Goal: Information Seeking & Learning: Learn about a topic

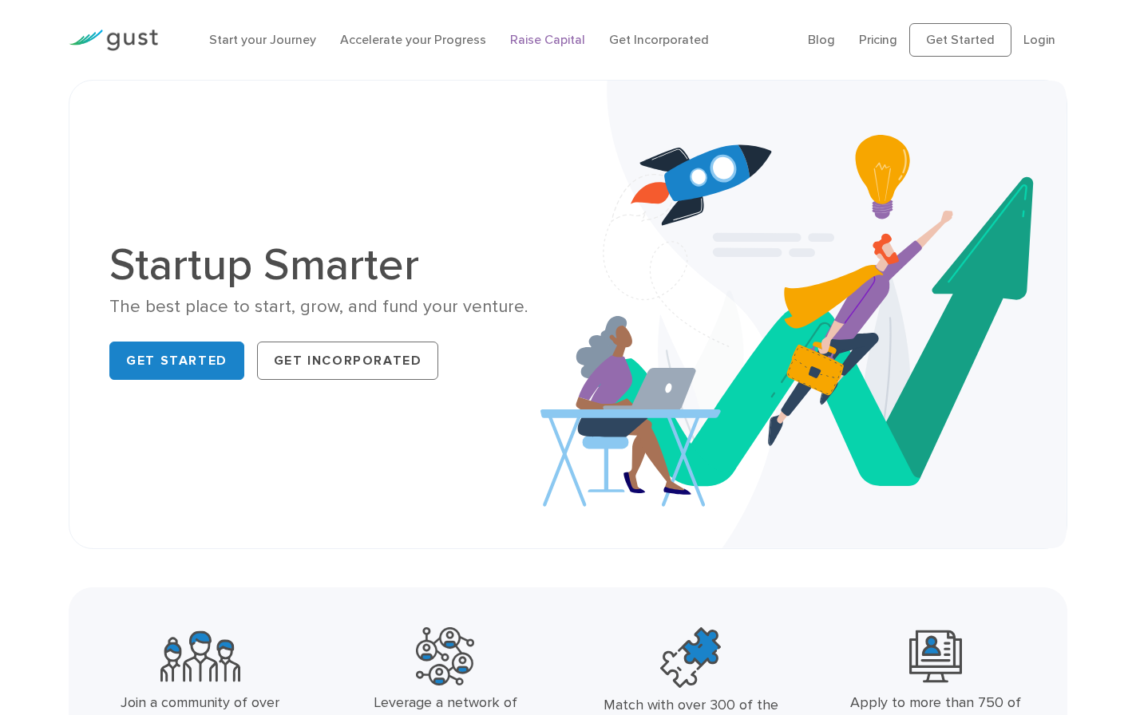
click at [529, 40] on link "Raise Capital" at bounding box center [547, 39] width 75 height 15
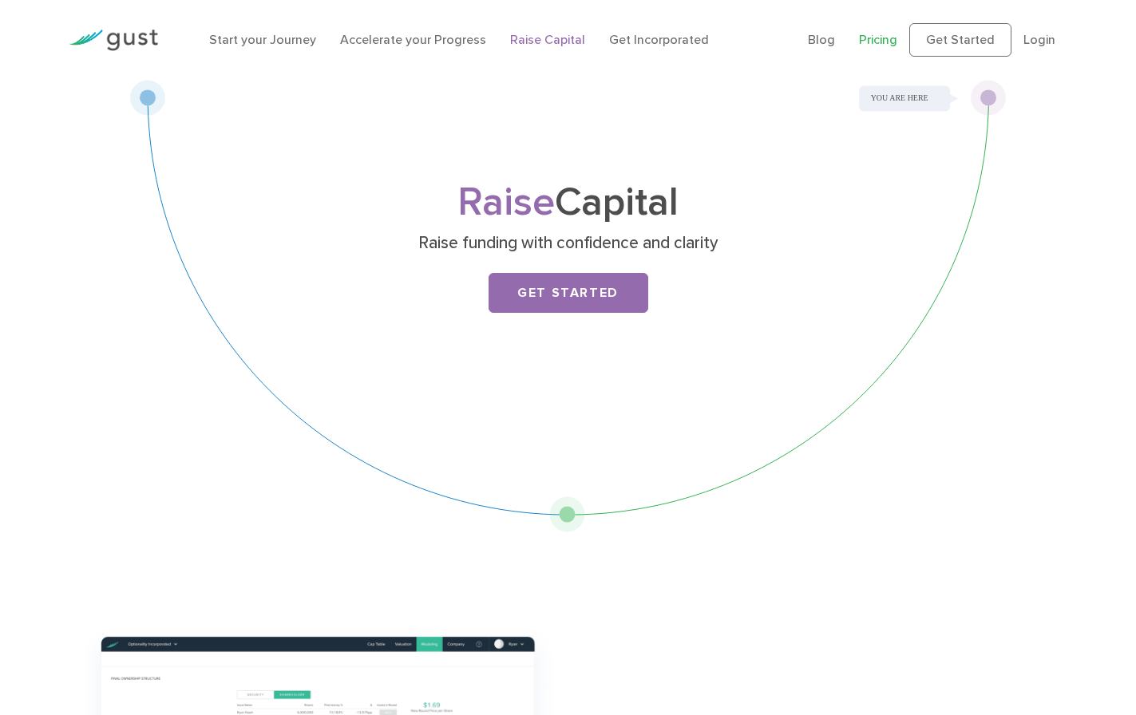
click at [887, 38] on link "Pricing" at bounding box center [878, 39] width 38 height 15
